Goal: Information Seeking & Learning: Learn about a topic

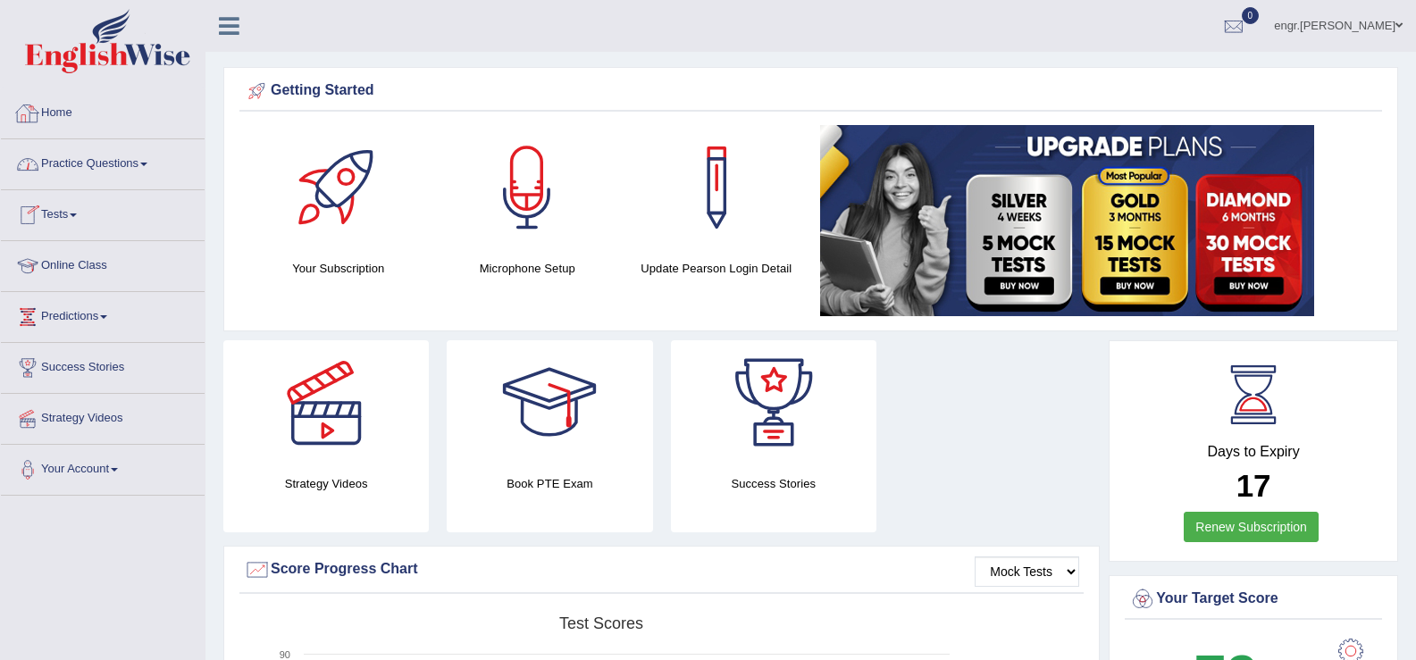
click at [110, 152] on link "Practice Questions" at bounding box center [103, 161] width 204 height 45
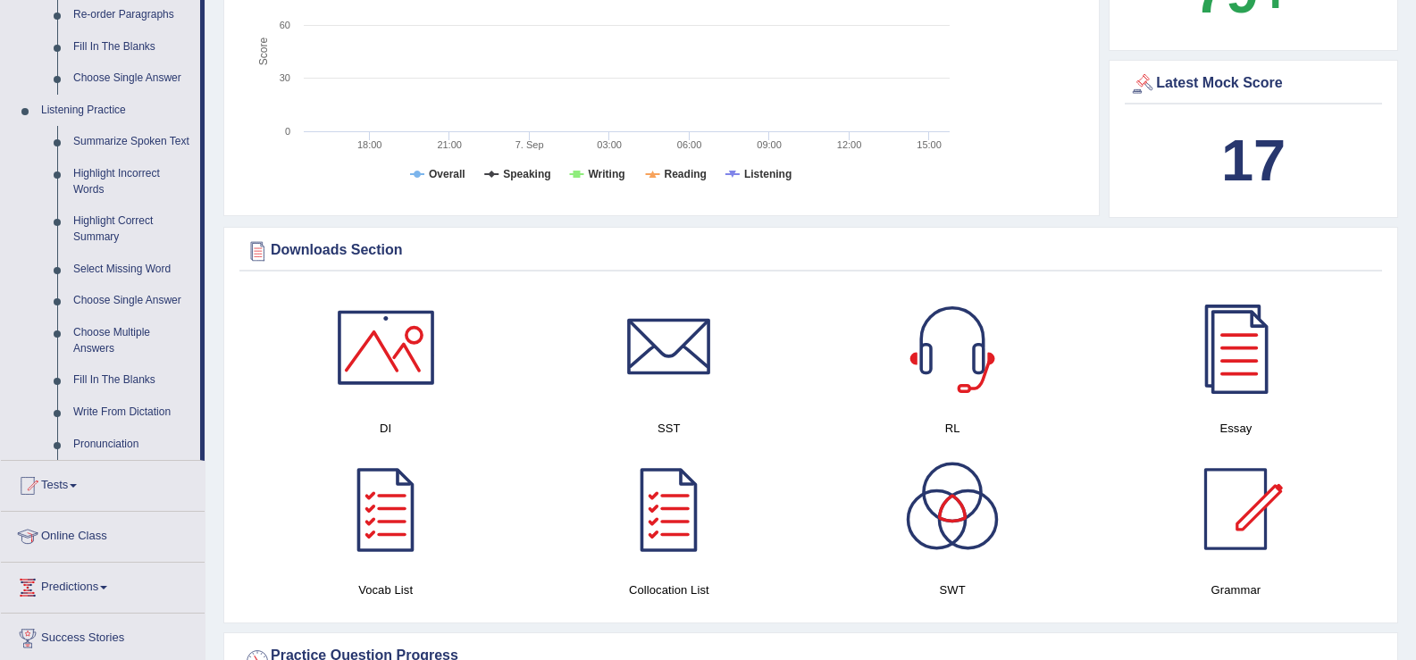
scroll to position [684, 0]
click at [147, 409] on link "Write From Dictation" at bounding box center [132, 412] width 135 height 32
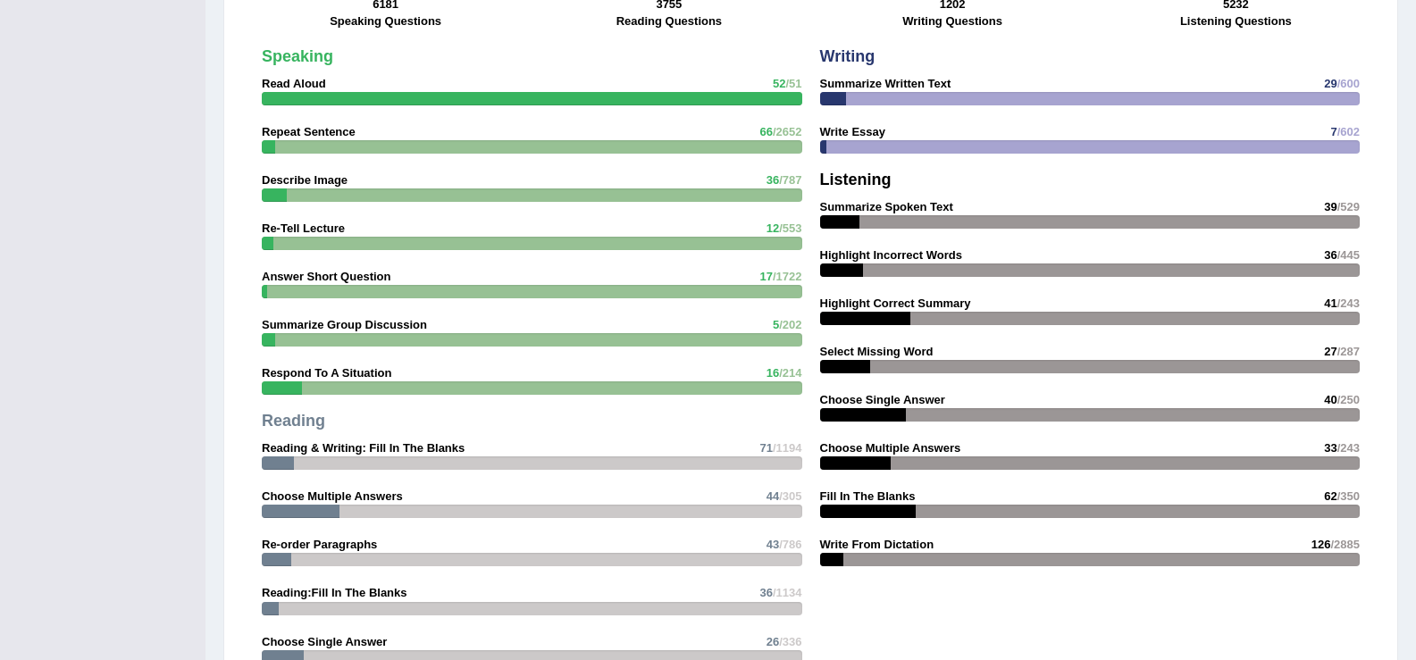
scroll to position [1541, 0]
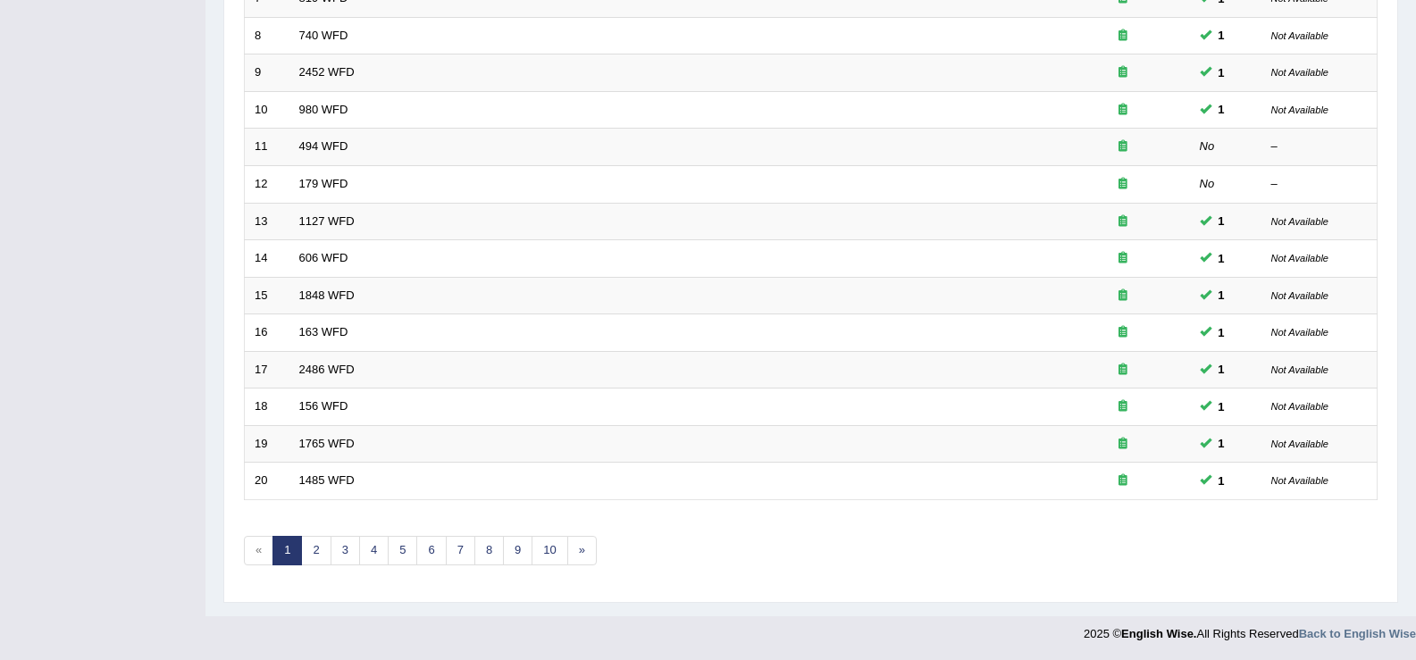
scroll to position [523, 0]
click at [485, 551] on link "8" at bounding box center [488, 549] width 29 height 29
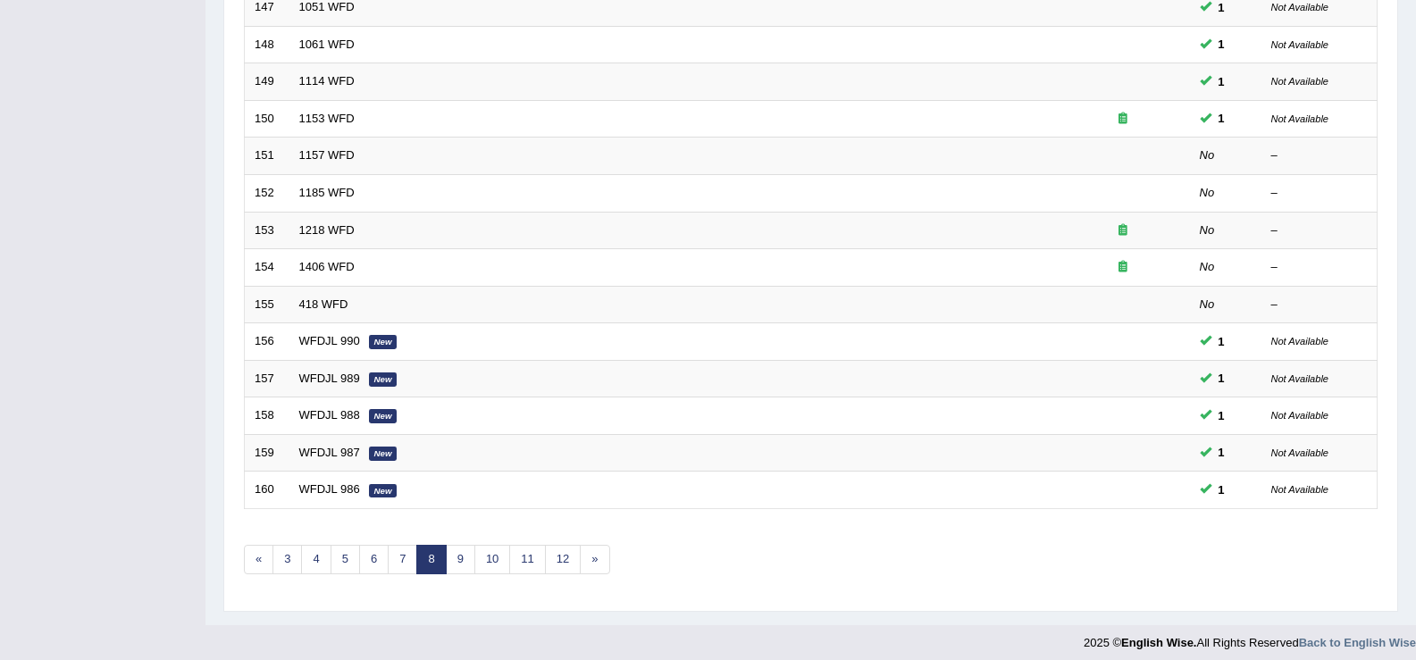
scroll to position [523, 0]
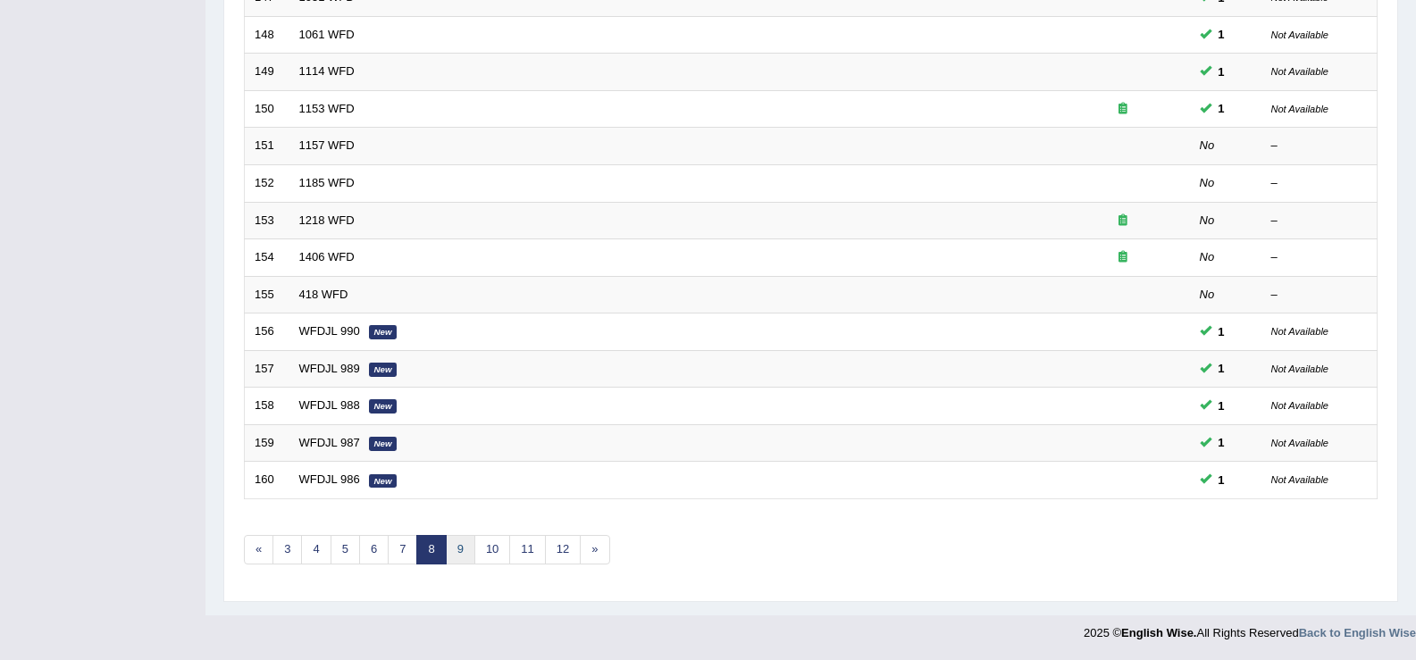
click at [464, 558] on link "9" at bounding box center [460, 549] width 29 height 29
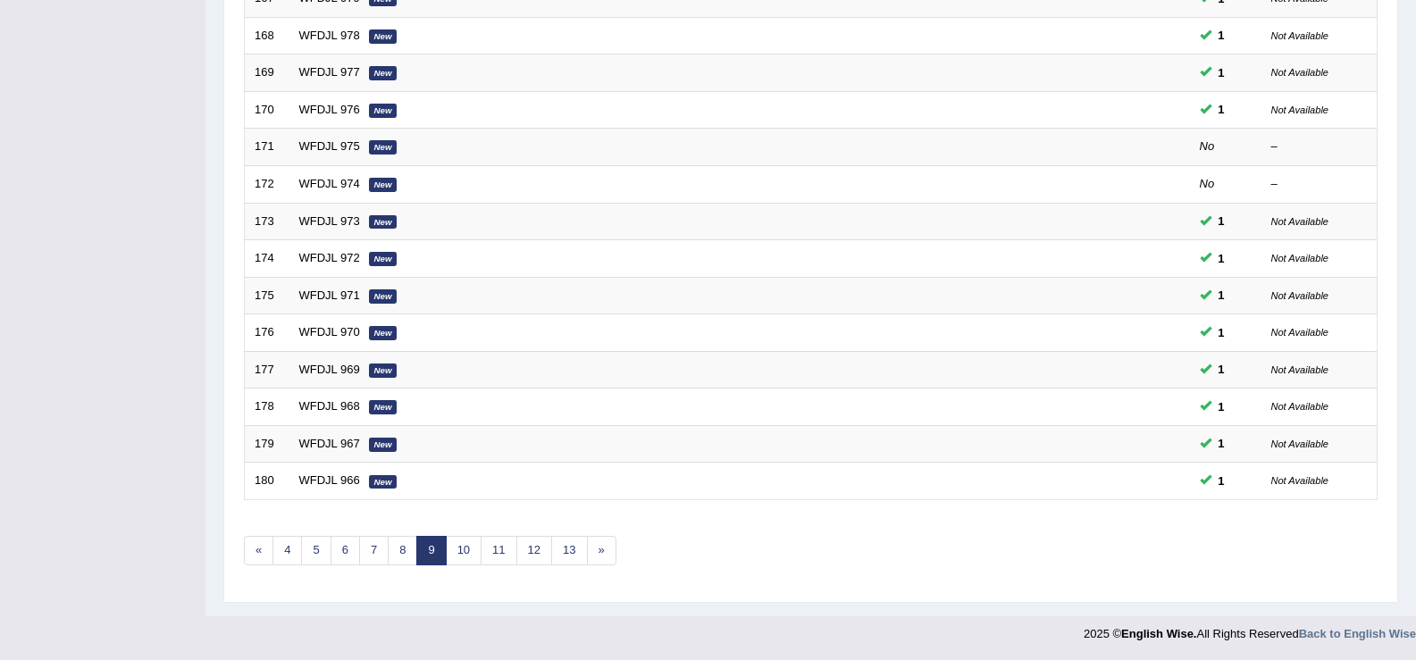
scroll to position [523, 0]
click at [466, 539] on link "10" at bounding box center [464, 549] width 36 height 29
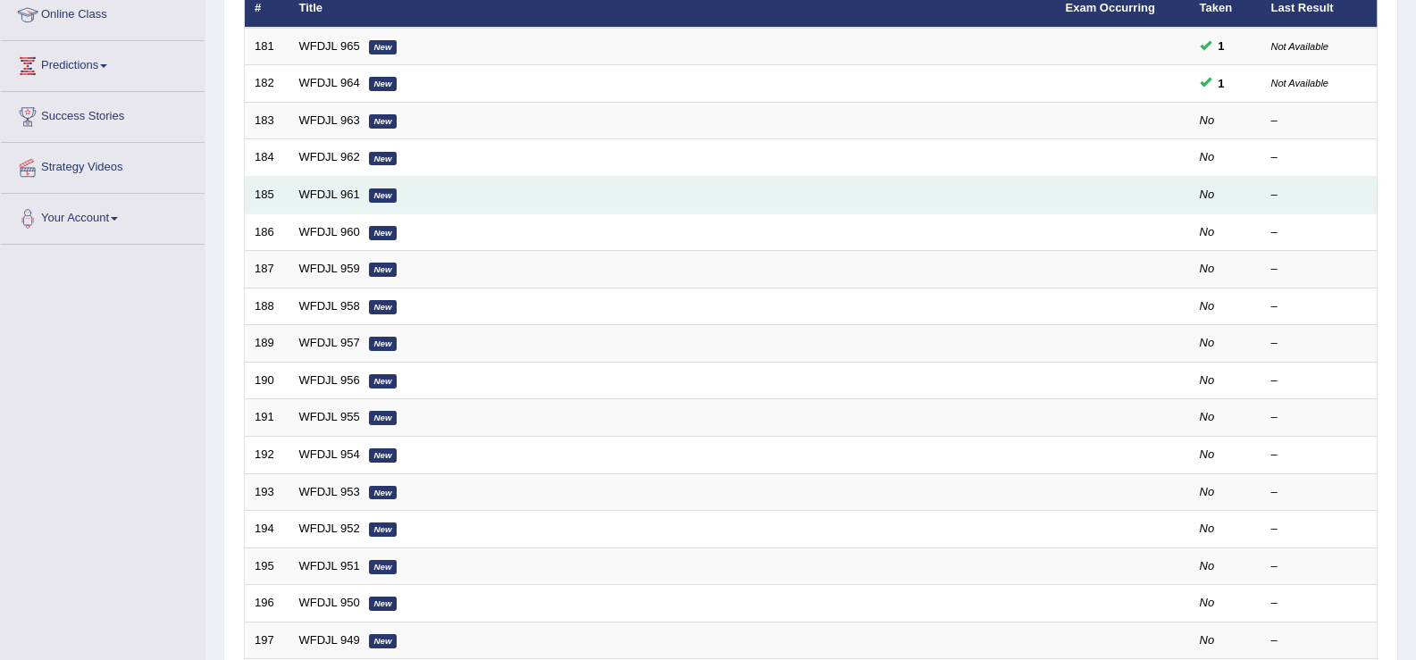
scroll to position [250, 0]
